Goal: Task Accomplishment & Management: Manage account settings

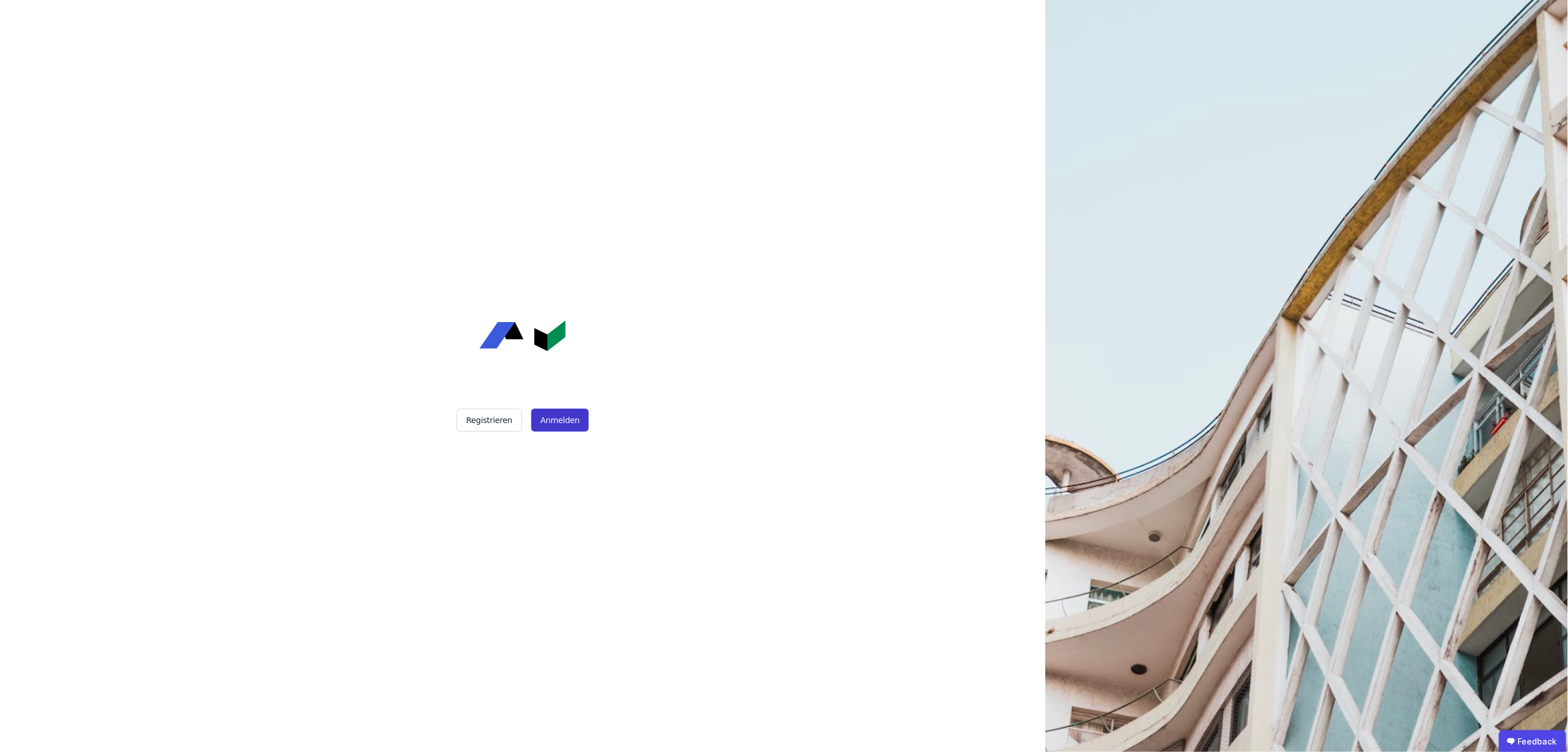
click at [567, 416] on button "Anmelden" at bounding box center [560, 420] width 57 height 23
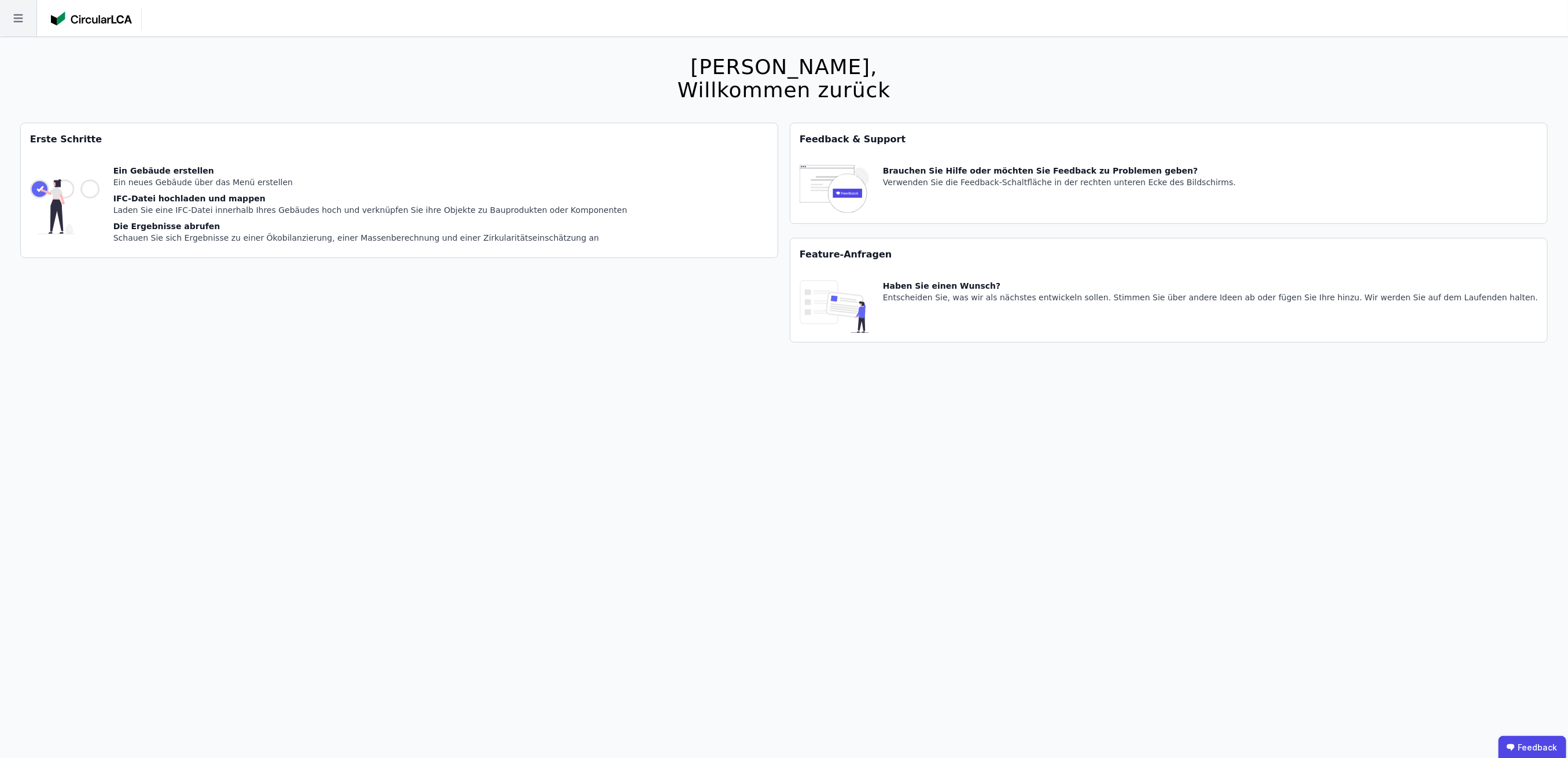
click at [17, 24] on icon at bounding box center [18, 18] width 36 height 36
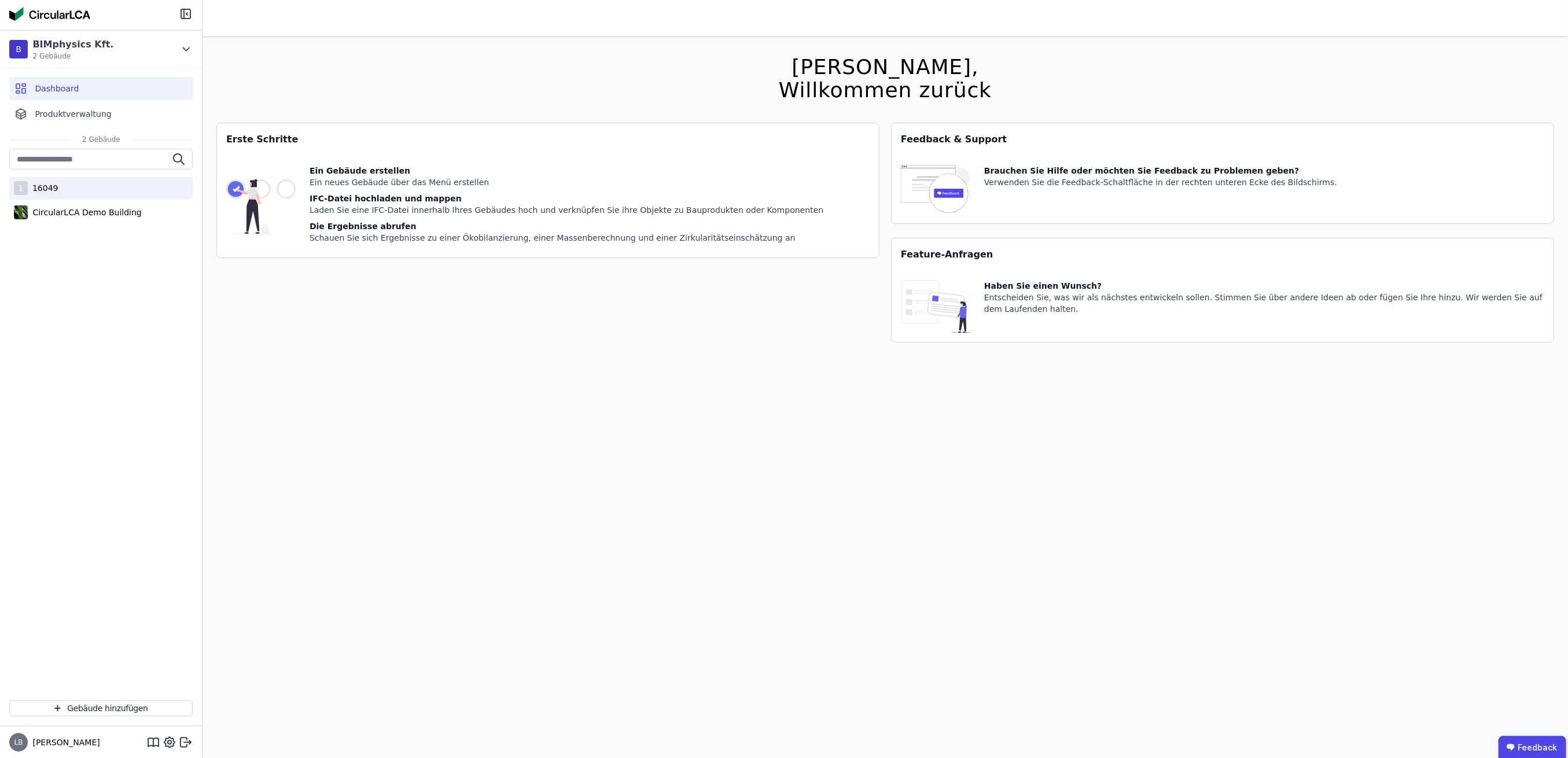
click at [51, 186] on div "16049" at bounding box center [43, 188] width 30 height 11
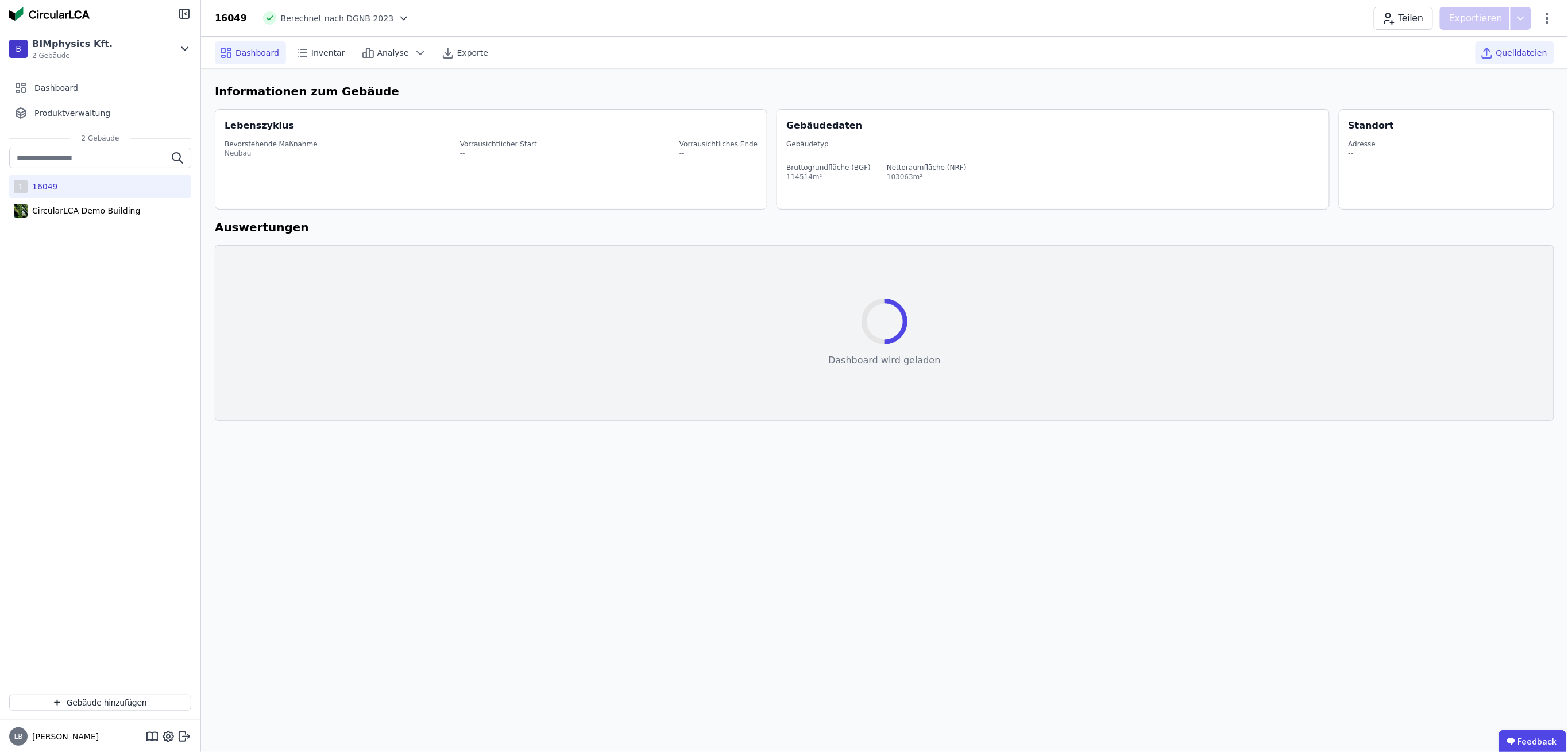
click at [1523, 48] on span "Quelldateien" at bounding box center [1521, 53] width 51 height 11
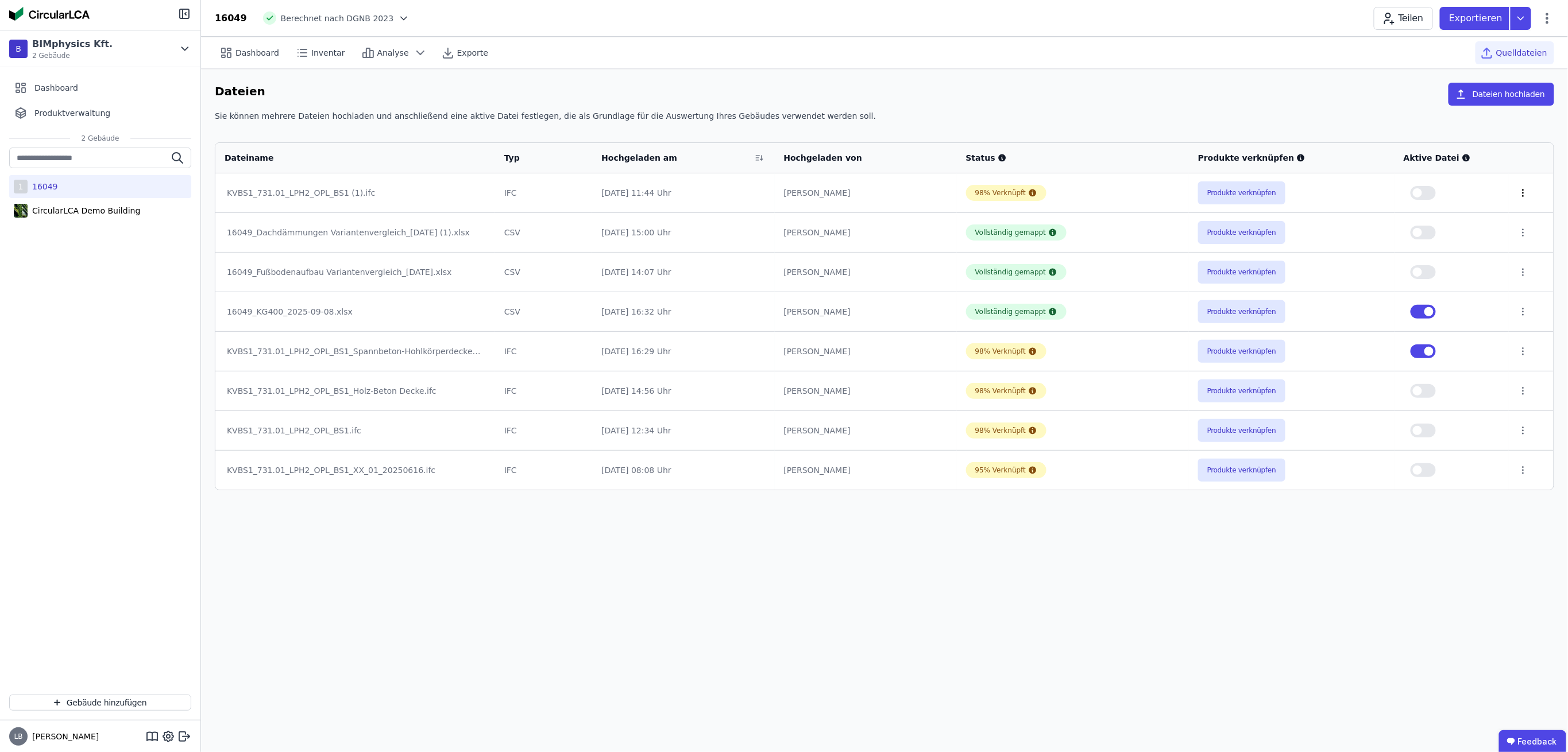
click at [1525, 193] on icon at bounding box center [1523, 193] width 10 height 10
click at [1473, 191] on div "Löschen" at bounding box center [1463, 190] width 115 height 18
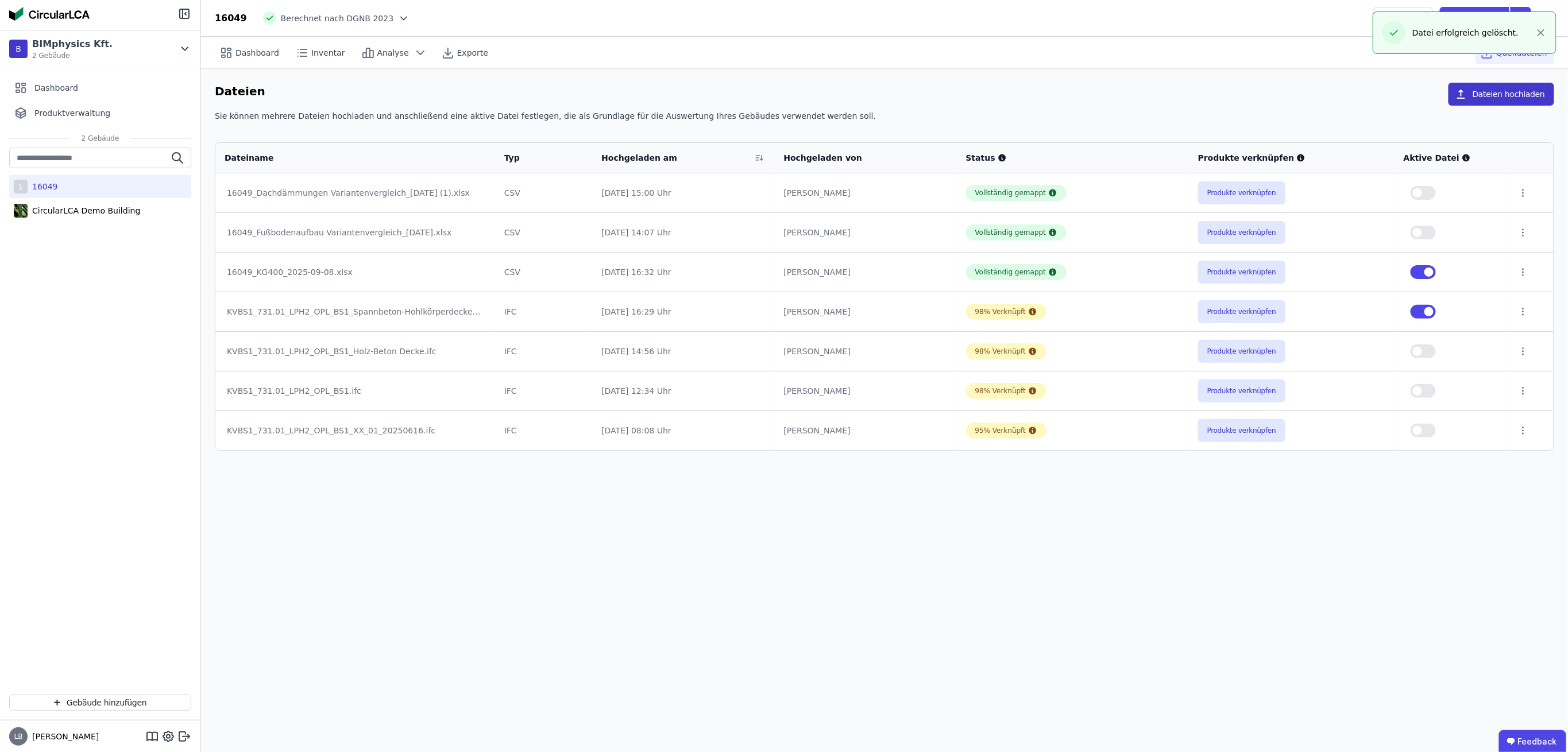
click at [1506, 96] on button "Dateien hochladen" at bounding box center [1501, 94] width 106 height 23
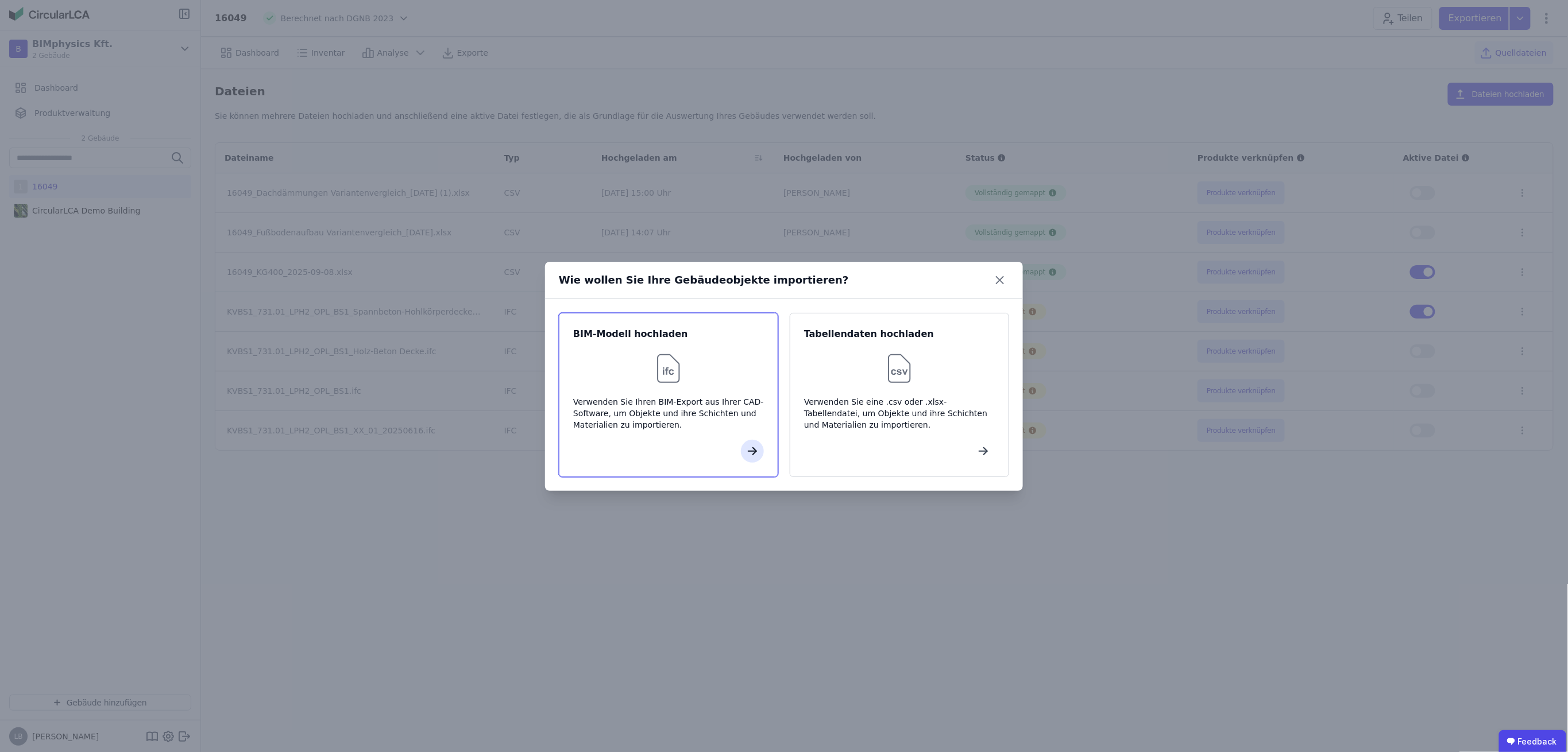
click at [760, 450] on button "button" at bounding box center [752, 451] width 23 height 23
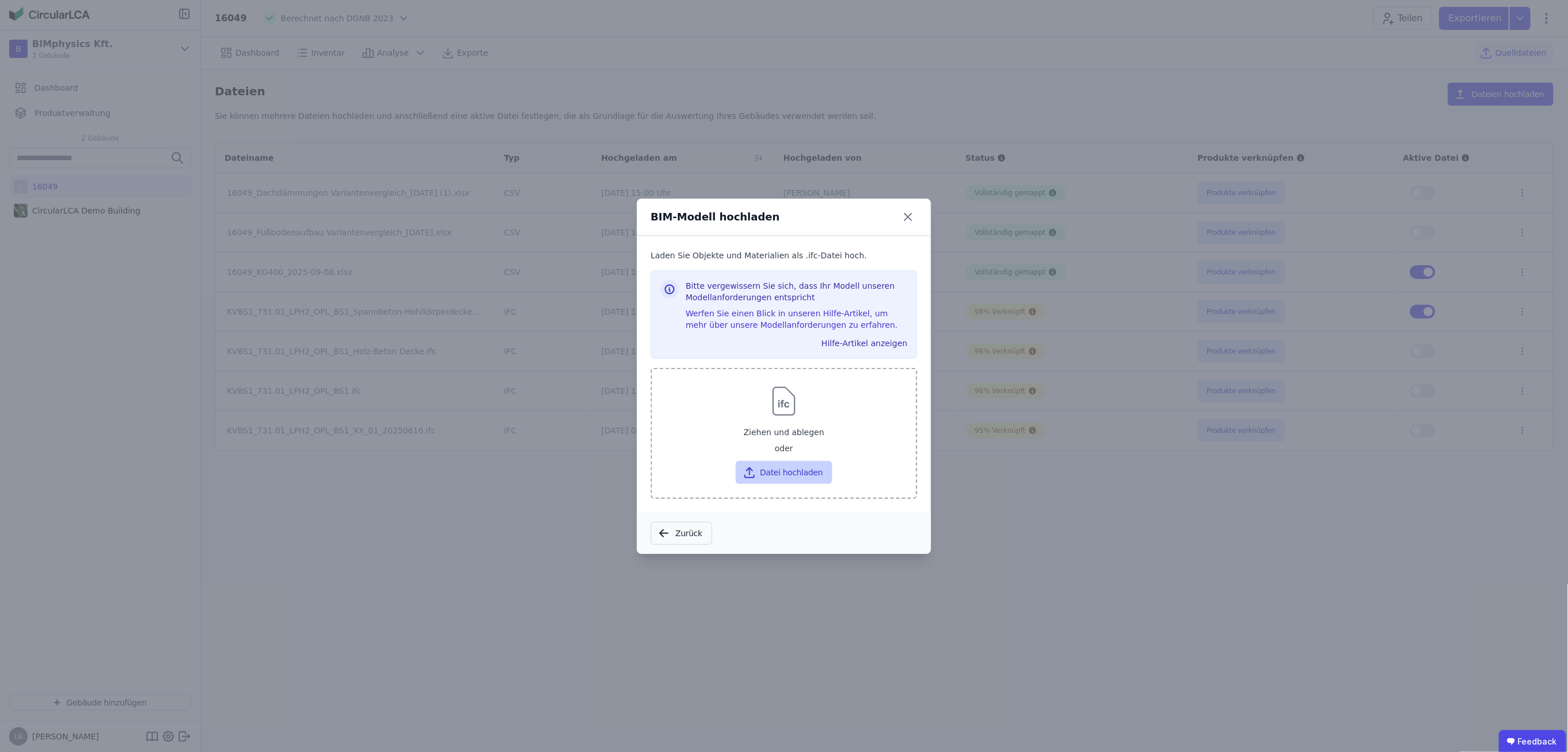
click at [787, 472] on button "Datei hochladen" at bounding box center [783, 472] width 96 height 23
